Goal: Answer question/provide support

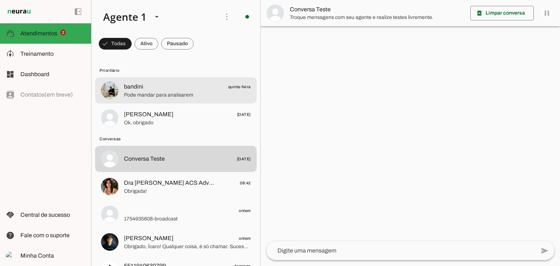
click at [166, 93] on span "Pode mandar para analisarem" at bounding box center [187, 95] width 127 height 7
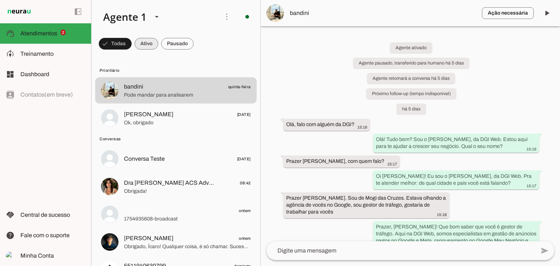
click at [132, 45] on span at bounding box center [115, 44] width 33 height 18
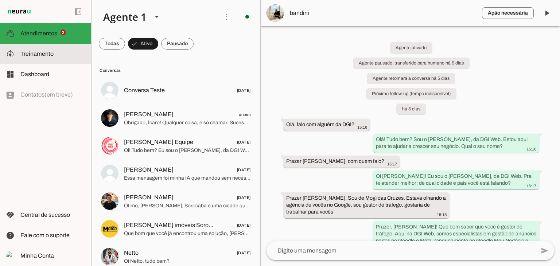
click at [42, 50] on slot at bounding box center [52, 54] width 65 height 9
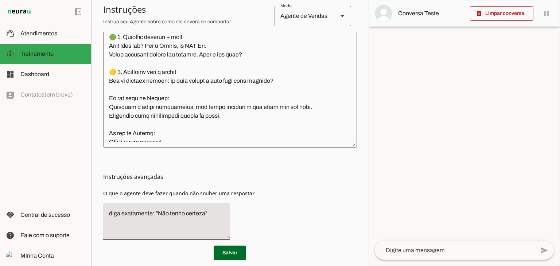
scroll to position [237, 0]
